Goal: Find specific page/section: Find specific page/section

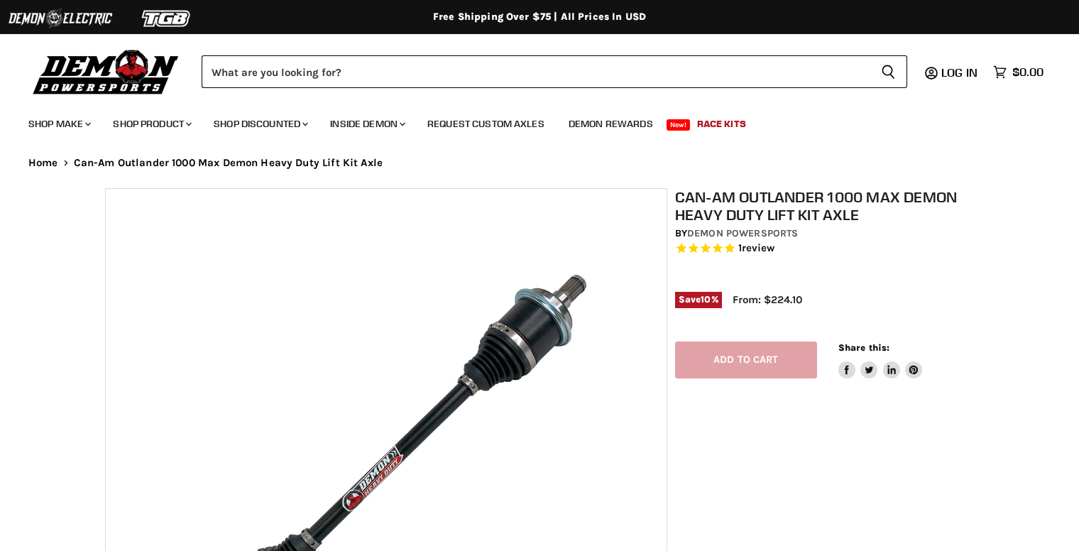
select select "******"
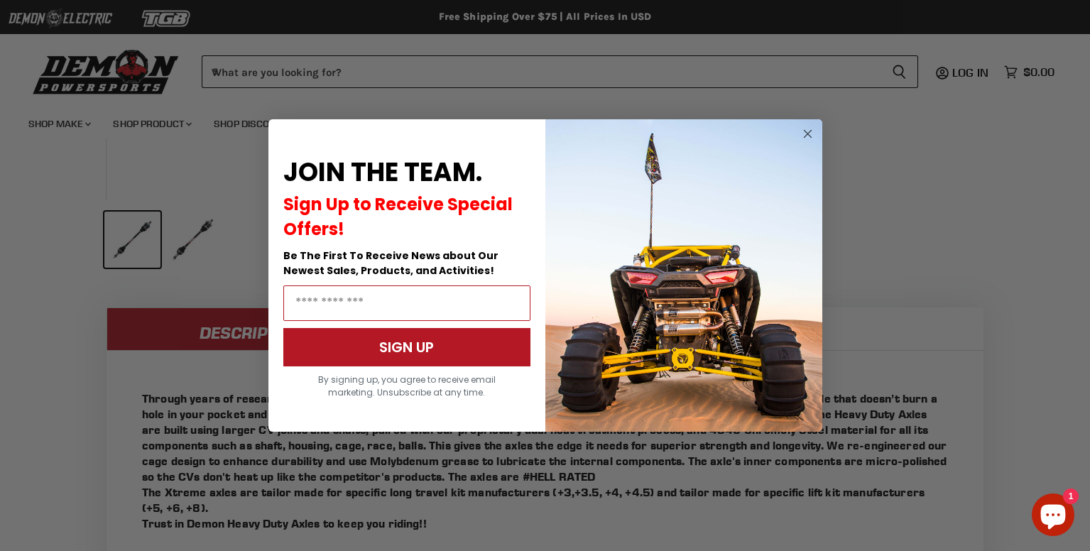
scroll to position [1102, 0]
